Goal: Entertainment & Leisure: Consume media (video, audio)

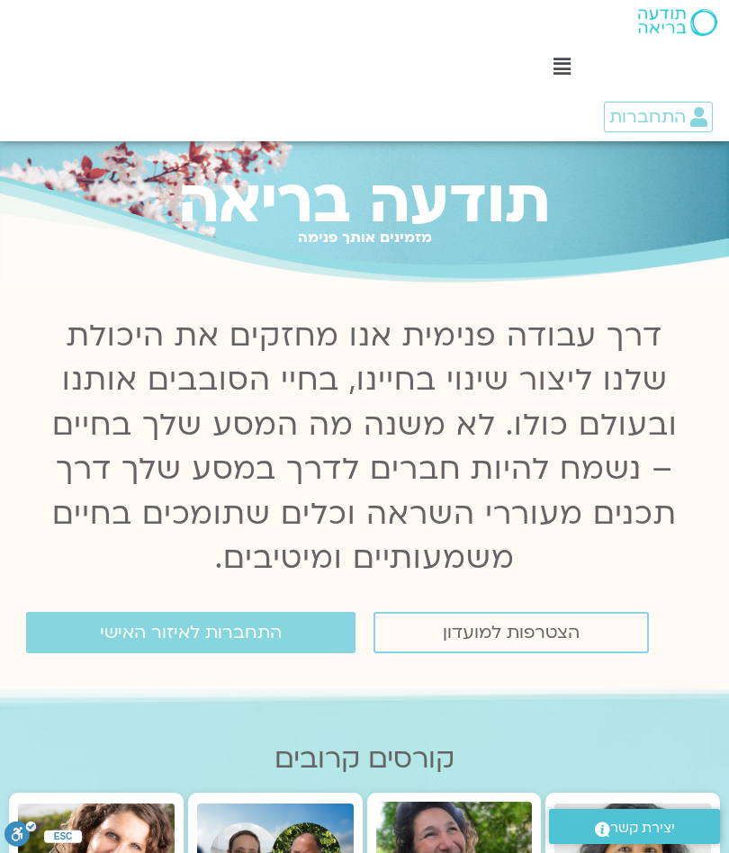
click at [216, 632] on span "התחברות לאיזור האישי" at bounding box center [191, 633] width 182 height 20
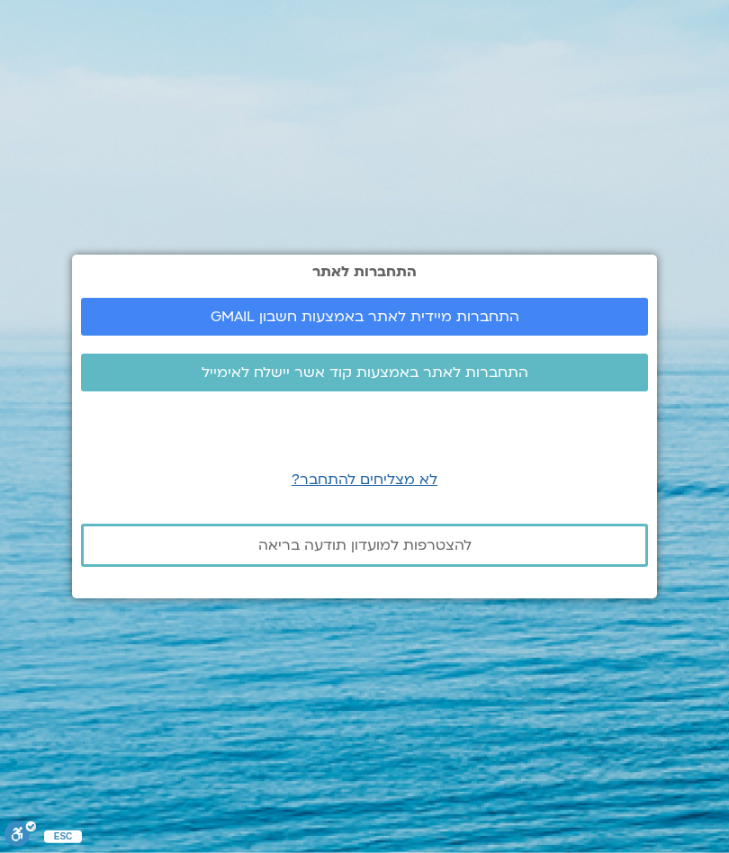
click at [578, 326] on link "התחברות מיידית לאתר באמצעות חשבון GMAIL" at bounding box center [364, 317] width 567 height 38
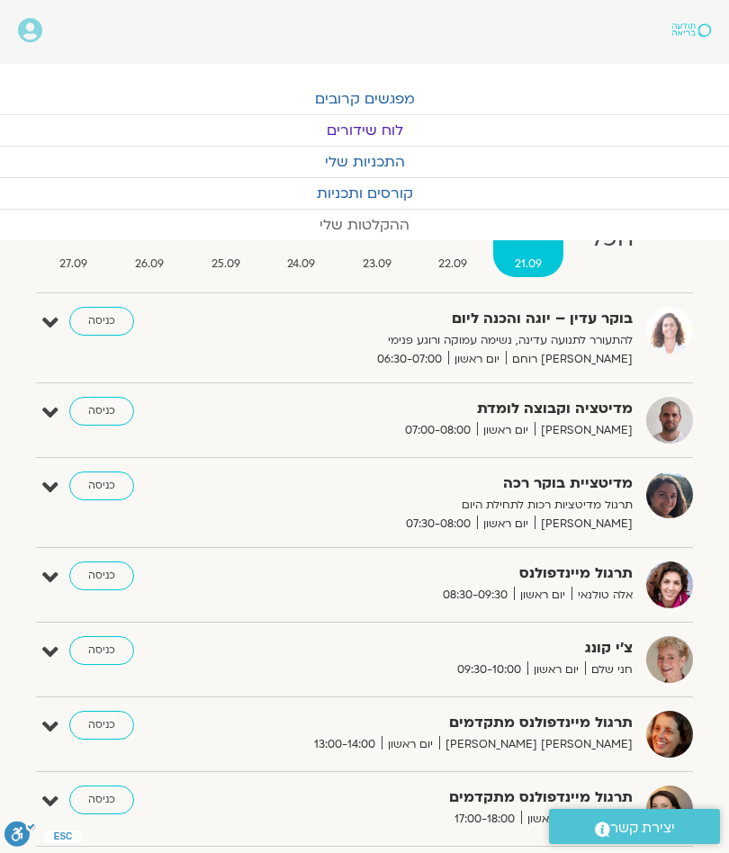
click at [380, 227] on link "ההקלטות שלי" at bounding box center [364, 225] width 729 height 31
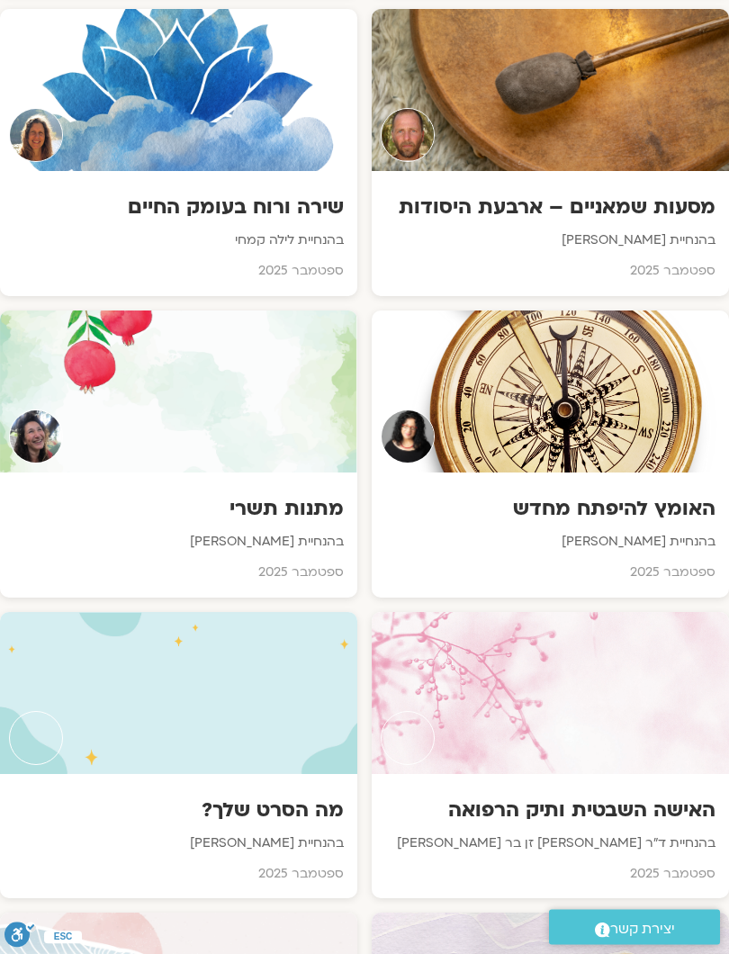
scroll to position [1447, 0]
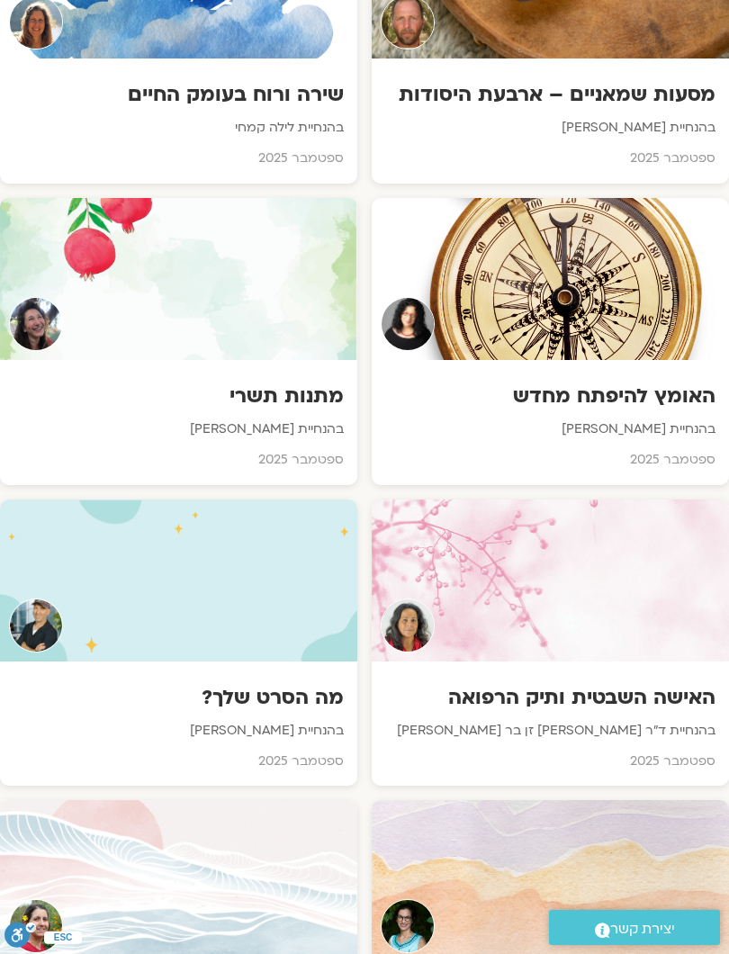
click at [601, 561] on div at bounding box center [550, 580] width 357 height 162
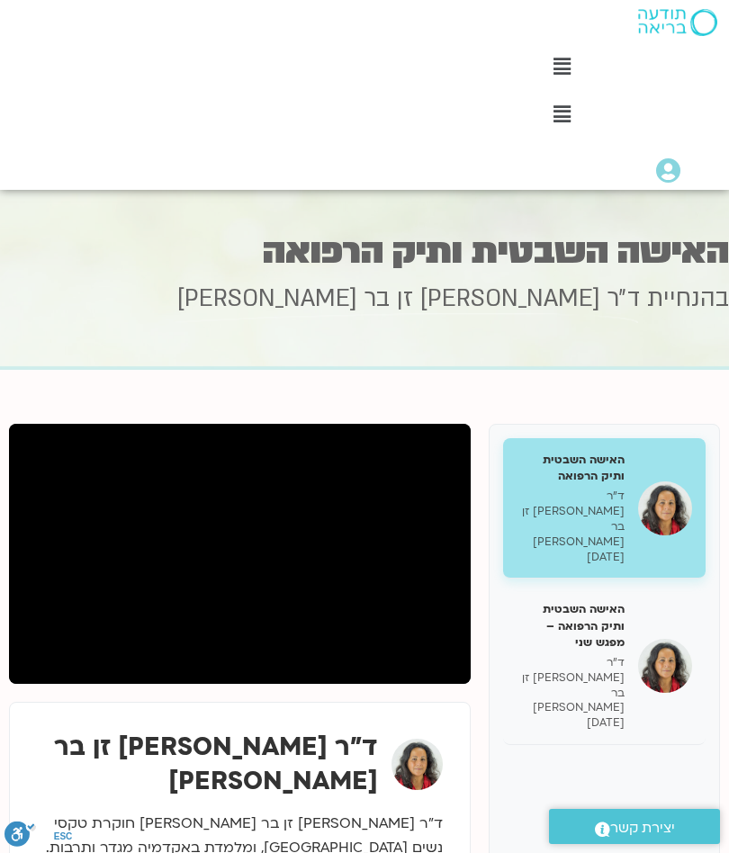
click at [581, 601] on div "האישה השבטית ותיק הרפואה – מפגש שני ד״ר [PERSON_NAME] זן בר [PERSON_NAME] [DATE]" at bounding box center [570, 666] width 108 height 130
